Goal: Task Accomplishment & Management: Use online tool/utility

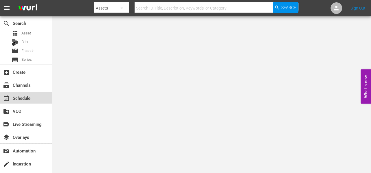
click at [25, 96] on div "event_available Schedule" at bounding box center [16, 97] width 32 height 5
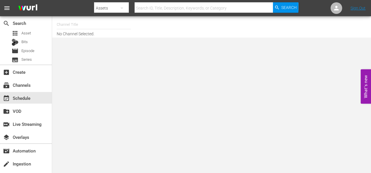
click at [61, 23] on input "text" at bounding box center [94, 25] width 74 height 14
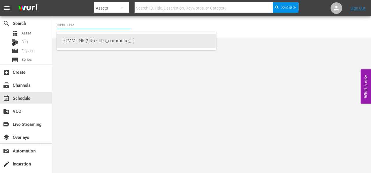
click at [66, 40] on div "COMMUNE (996 - bec_commune_1)" at bounding box center [136, 41] width 150 height 14
type input "COMMUNE (996 - bec_commune_1)"
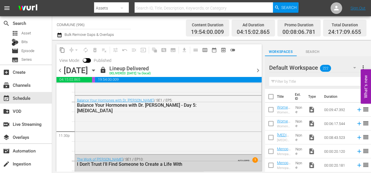
scroll to position [2756, 0]
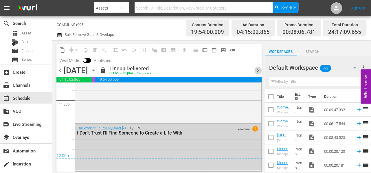
click at [257, 70] on span "chevron_right" at bounding box center [257, 70] width 7 height 7
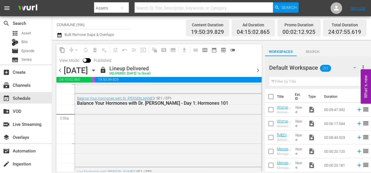
scroll to position [195, 0]
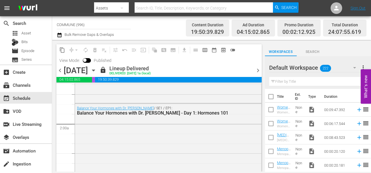
click at [259, 71] on span "chevron_right" at bounding box center [257, 70] width 7 height 7
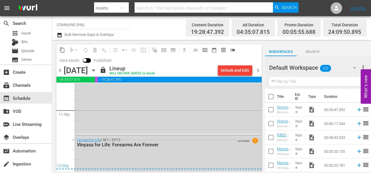
scroll to position [2774, 0]
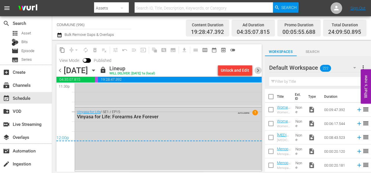
click at [257, 71] on span "chevron_right" at bounding box center [257, 70] width 7 height 7
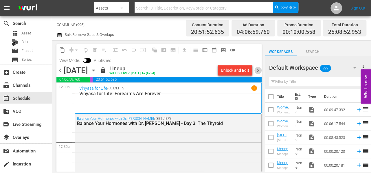
click at [258, 70] on span "chevron_right" at bounding box center [257, 70] width 7 height 7
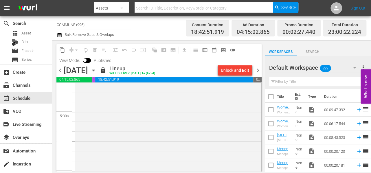
scroll to position [637, 0]
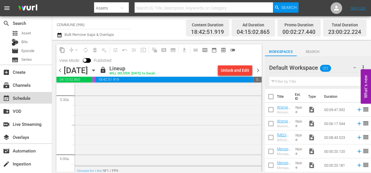
click at [33, 99] on div "event_available Schedule" at bounding box center [26, 98] width 52 height 12
click at [24, 113] on div "create_new_folder VOD" at bounding box center [26, 111] width 52 height 12
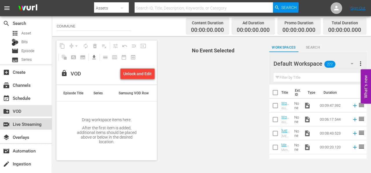
click at [22, 123] on div "switch_video Live Streaming" at bounding box center [16, 123] width 32 height 5
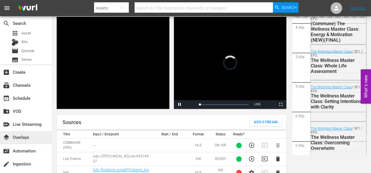
scroll to position [732, 0]
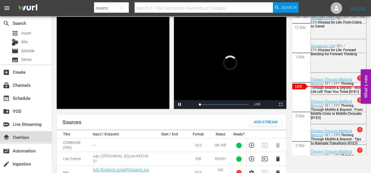
click at [21, 135] on div "layers Overlays" at bounding box center [16, 136] width 32 height 5
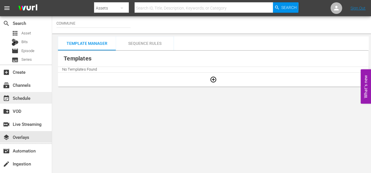
click at [24, 100] on div "event_available Schedule" at bounding box center [16, 97] width 32 height 5
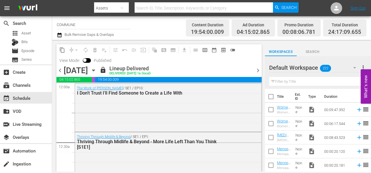
click at [364, 66] on span "more_vert" at bounding box center [362, 67] width 7 height 7
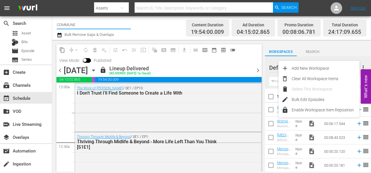
click at [80, 25] on input "COMMUNE" at bounding box center [94, 25] width 74 height 14
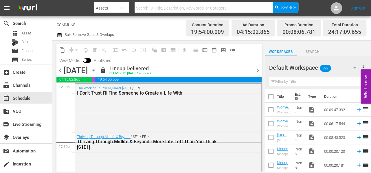
drag, startPoint x: 80, startPoint y: 25, endPoint x: 54, endPoint y: 23, distance: 27.0
click at [54, 23] on div "Channel Title COMMUNE Bulk Remove Gaps & Overlaps Content Duration 19:54:00.009…" at bounding box center [211, 28] width 319 height 24
click at [71, 35] on span "Bulk Remove Gaps & Overlaps" at bounding box center [89, 34] width 50 height 4
drag, startPoint x: 71, startPoint y: 25, endPoint x: 53, endPoint y: 25, distance: 18.5
click at [53, 25] on div "Channel Title report Bulk Remove Gaps & Overlaps Content Duration 19:54:00.009 …" at bounding box center [211, 28] width 319 height 24
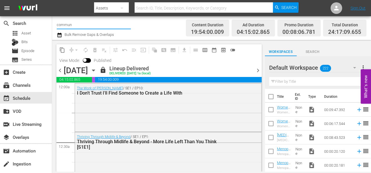
type input "commune"
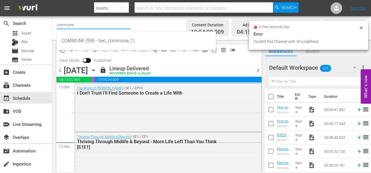
click at [75, 27] on input "commune" at bounding box center [94, 25] width 74 height 14
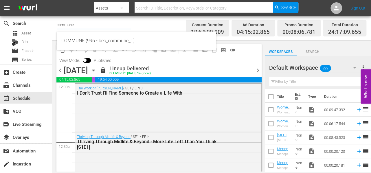
drag, startPoint x: 75, startPoint y: 26, endPoint x: 52, endPoint y: 26, distance: 23.7
click at [52, 0] on div "search Search apps Asset Bits movie Episode subtitles Series add_box Create sub…" at bounding box center [211, 0] width 319 height 0
click at [15, 97] on div "event_available Schedule" at bounding box center [16, 97] width 32 height 5
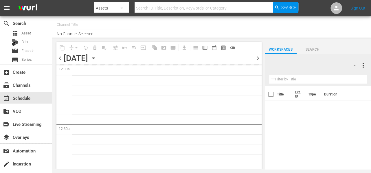
type input "COMMUNE (996)"
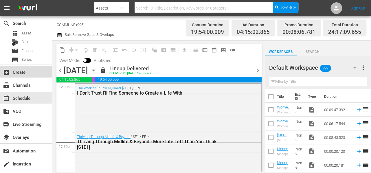
click at [21, 72] on div "add_box Create" at bounding box center [16, 71] width 32 height 5
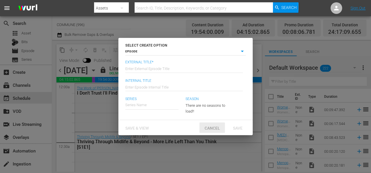
click at [210, 126] on span "Cancel" at bounding box center [212, 128] width 25 height 5
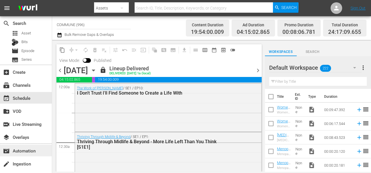
click at [23, 149] on div "movie_filter Automation" at bounding box center [16, 149] width 32 height 5
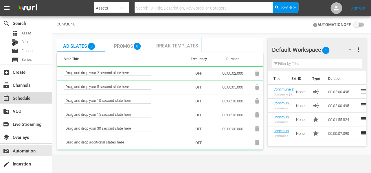
click at [23, 100] on div "event_available Schedule" at bounding box center [16, 97] width 32 height 5
